Goal: Information Seeking & Learning: Learn about a topic

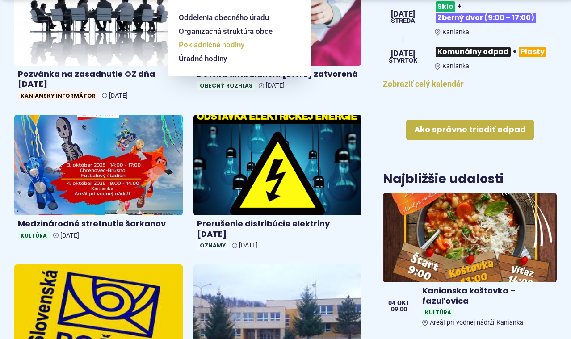
scroll to position [419, 0]
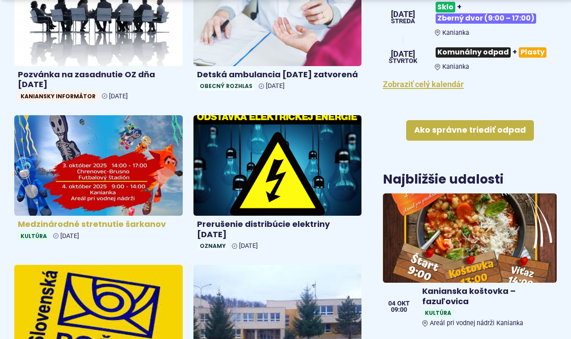
click at [118, 123] on img at bounding box center [98, 166] width 193 height 116
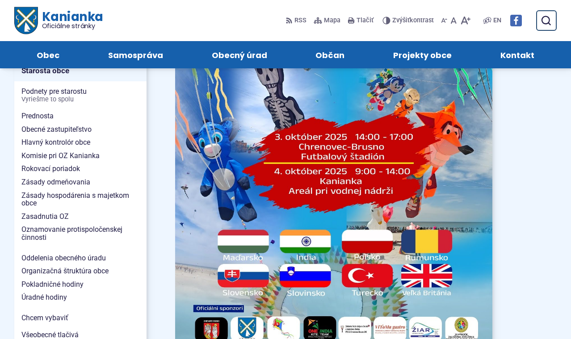
scroll to position [588, 0]
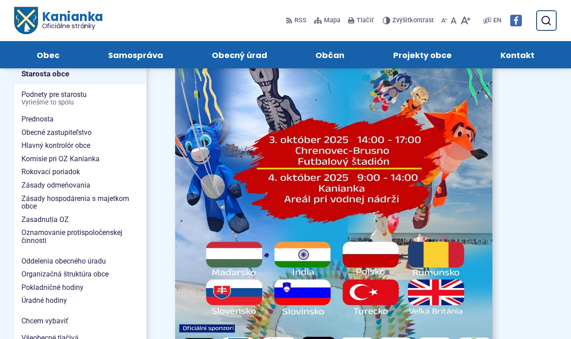
click at [359, 213] on img at bounding box center [333, 140] width 349 height 494
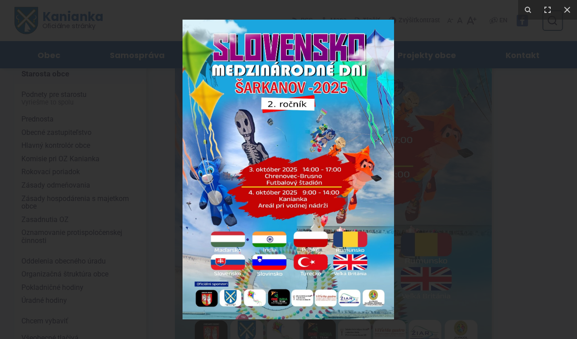
click at [494, 149] on div at bounding box center [288, 169] width 577 height 339
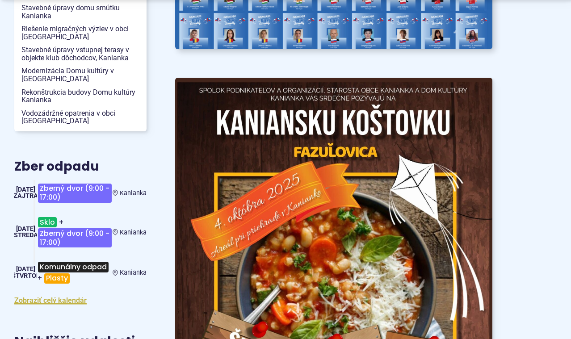
scroll to position [1097, 0]
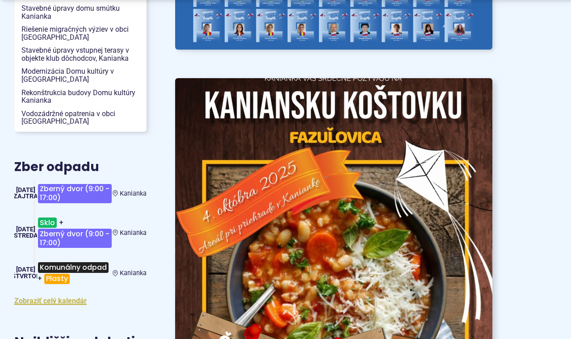
click at [366, 178] on img at bounding box center [333, 303] width 349 height 494
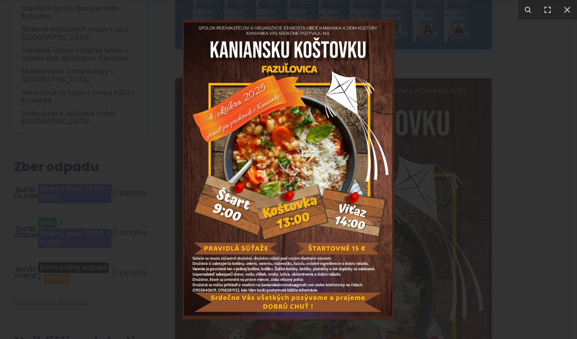
click at [467, 74] on div at bounding box center [288, 169] width 577 height 339
